Goal: Transaction & Acquisition: Purchase product/service

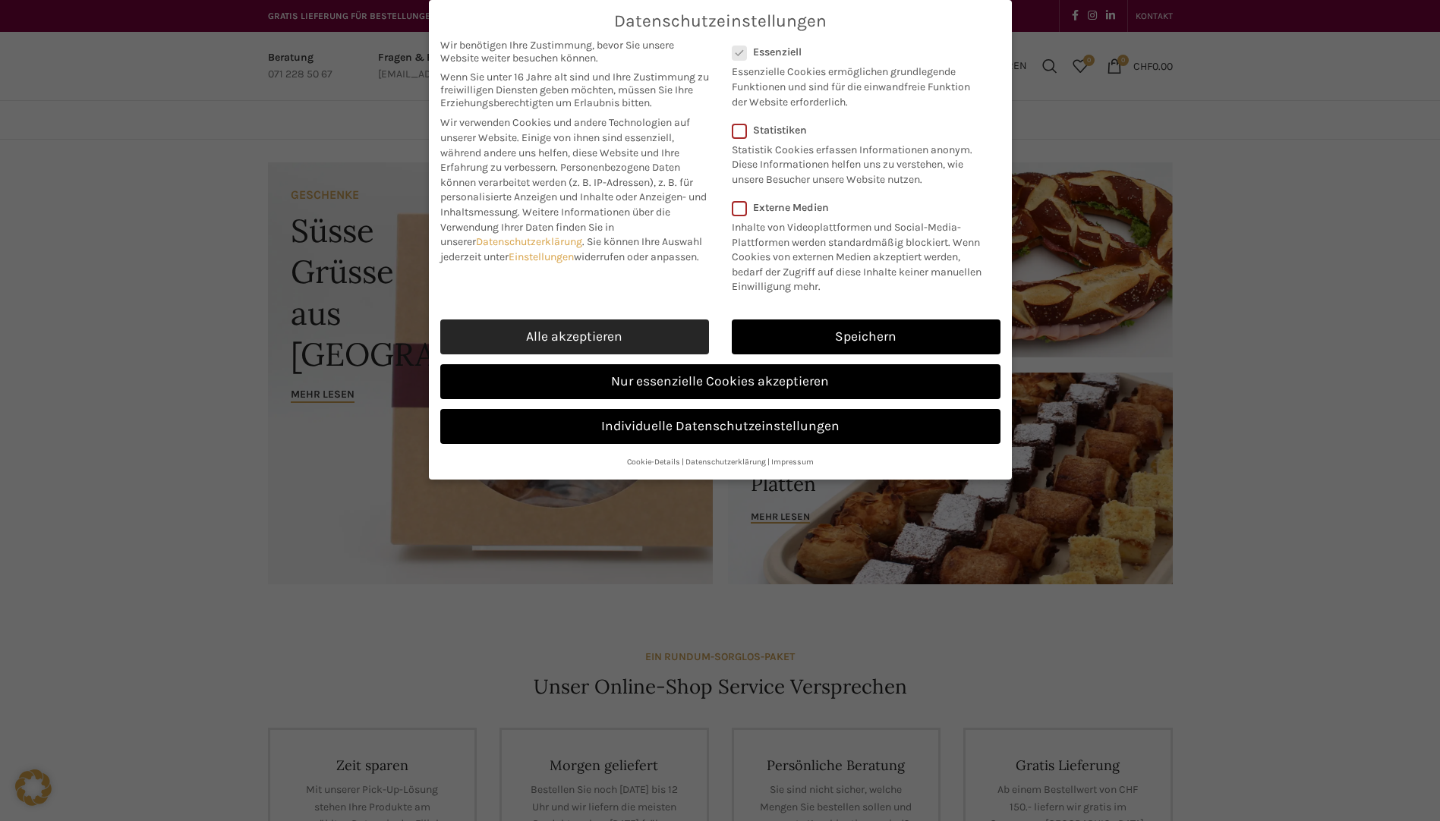
click at [615, 348] on link "Alle akzeptieren" at bounding box center [574, 337] width 269 height 35
checkbox input "true"
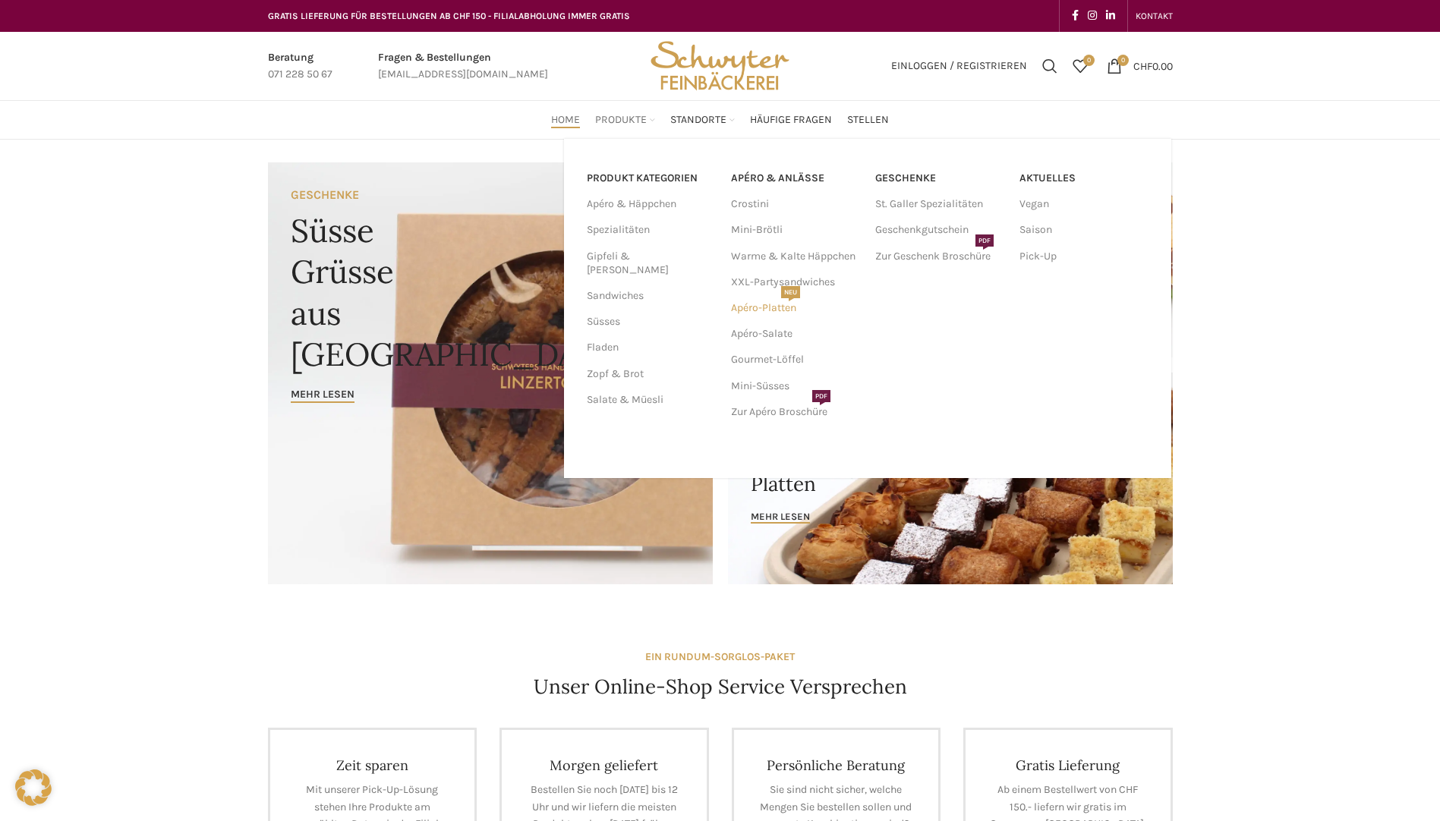
click at [782, 303] on link "Apéro-Platten NEU" at bounding box center [795, 308] width 129 height 26
click at [738, 301] on link "Apéro-Platten NEU" at bounding box center [795, 308] width 129 height 26
click at [741, 309] on link "Apéro-Platten NEU" at bounding box center [795, 308] width 129 height 26
